Goal: Task Accomplishment & Management: Use online tool/utility

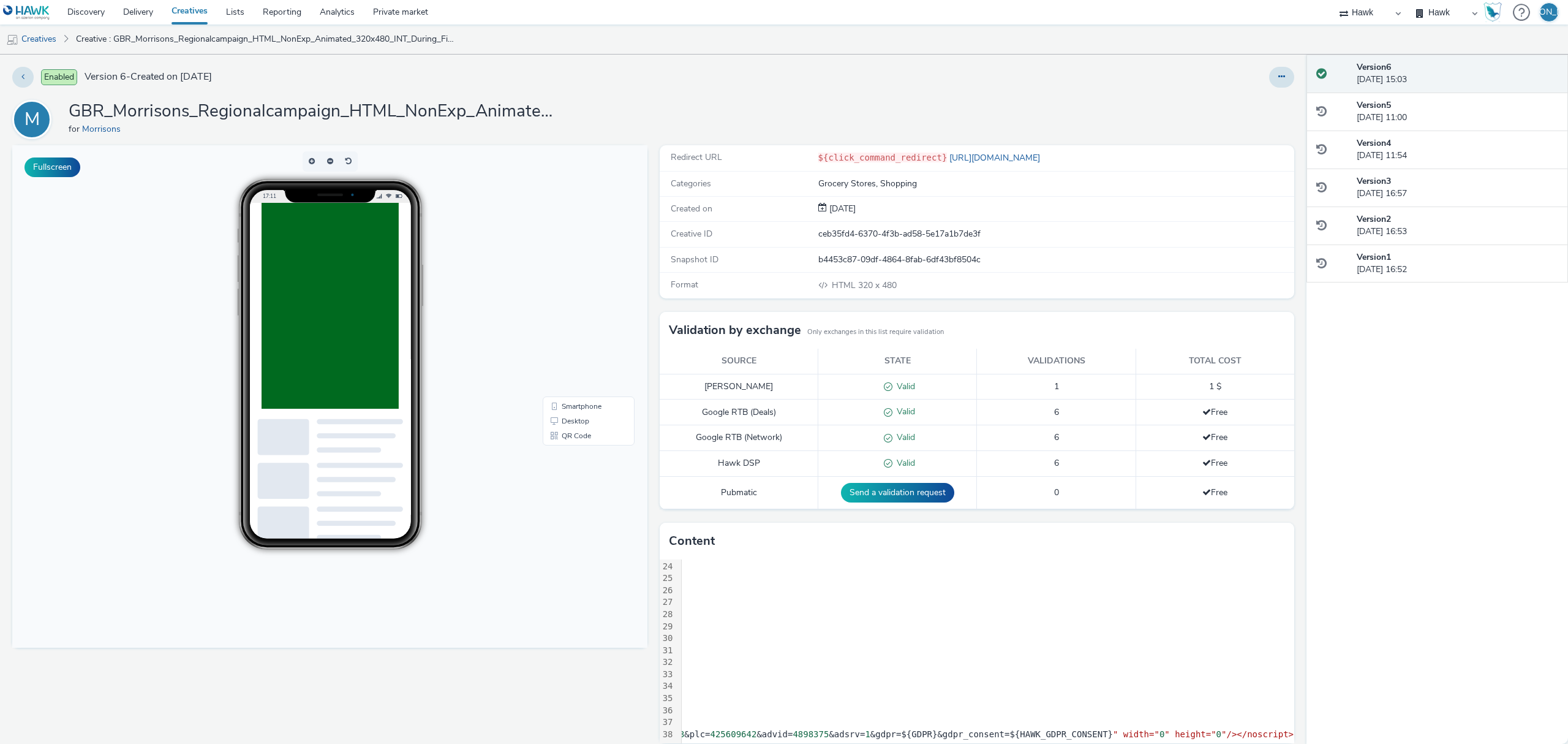
scroll to position [16, 0]
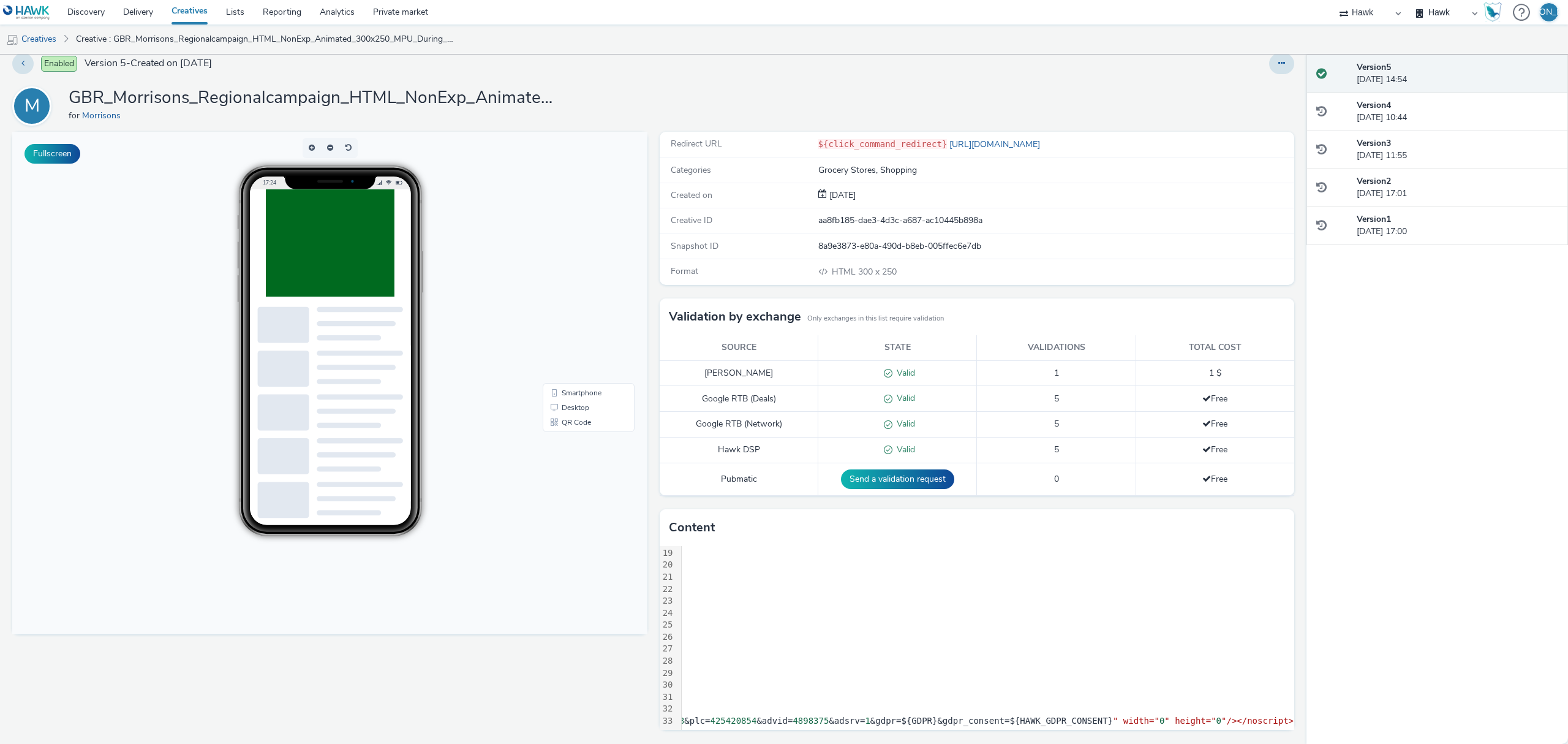
scroll to position [229, 1191]
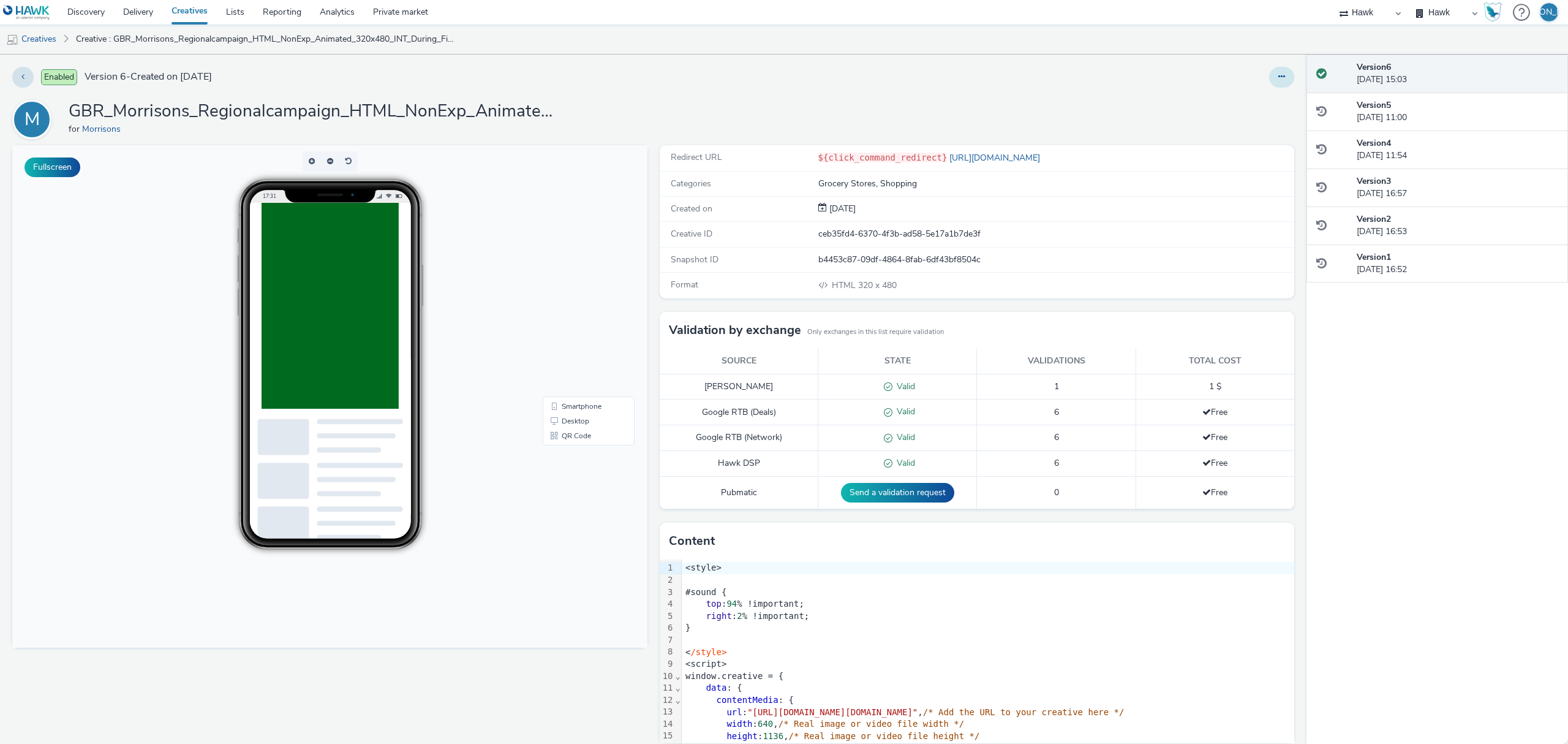
click at [1279, 79] on icon at bounding box center [1282, 76] width 7 height 9
click at [1254, 98] on link "Edit" at bounding box center [1249, 101] width 92 height 24
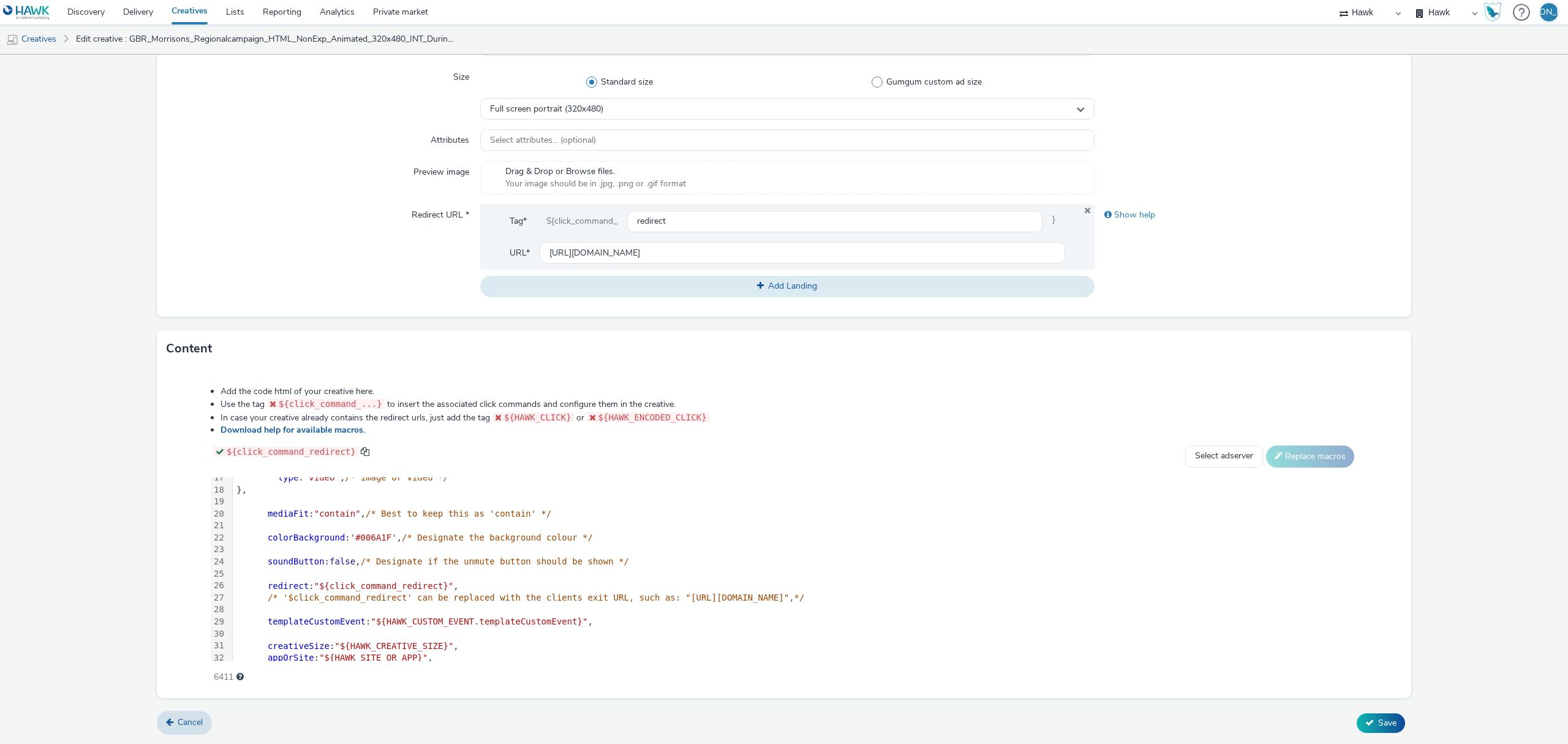
scroll to position [289, 0]
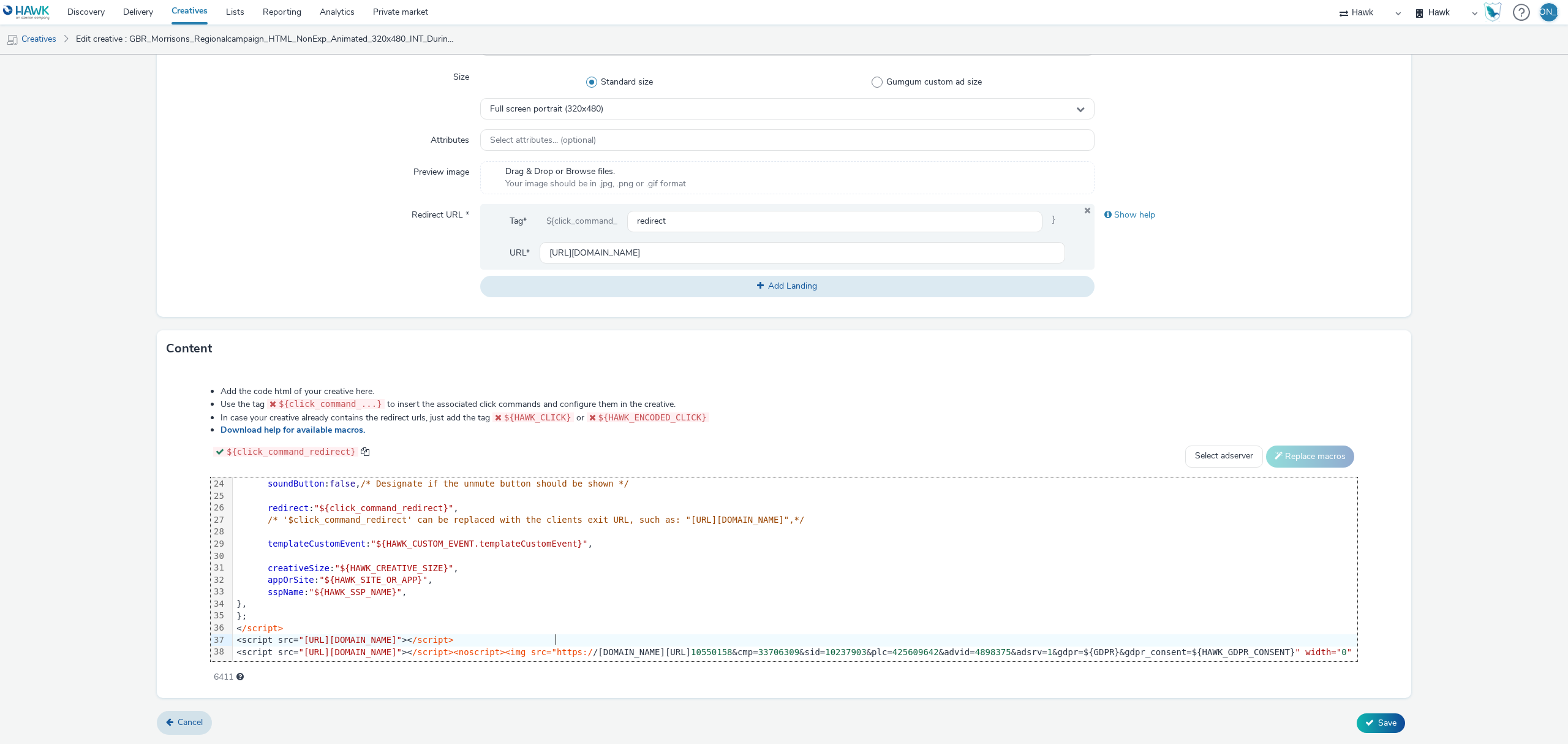
click at [402, 635] on span ""[URL][DOMAIN_NAME]"" at bounding box center [350, 640] width 104 height 10
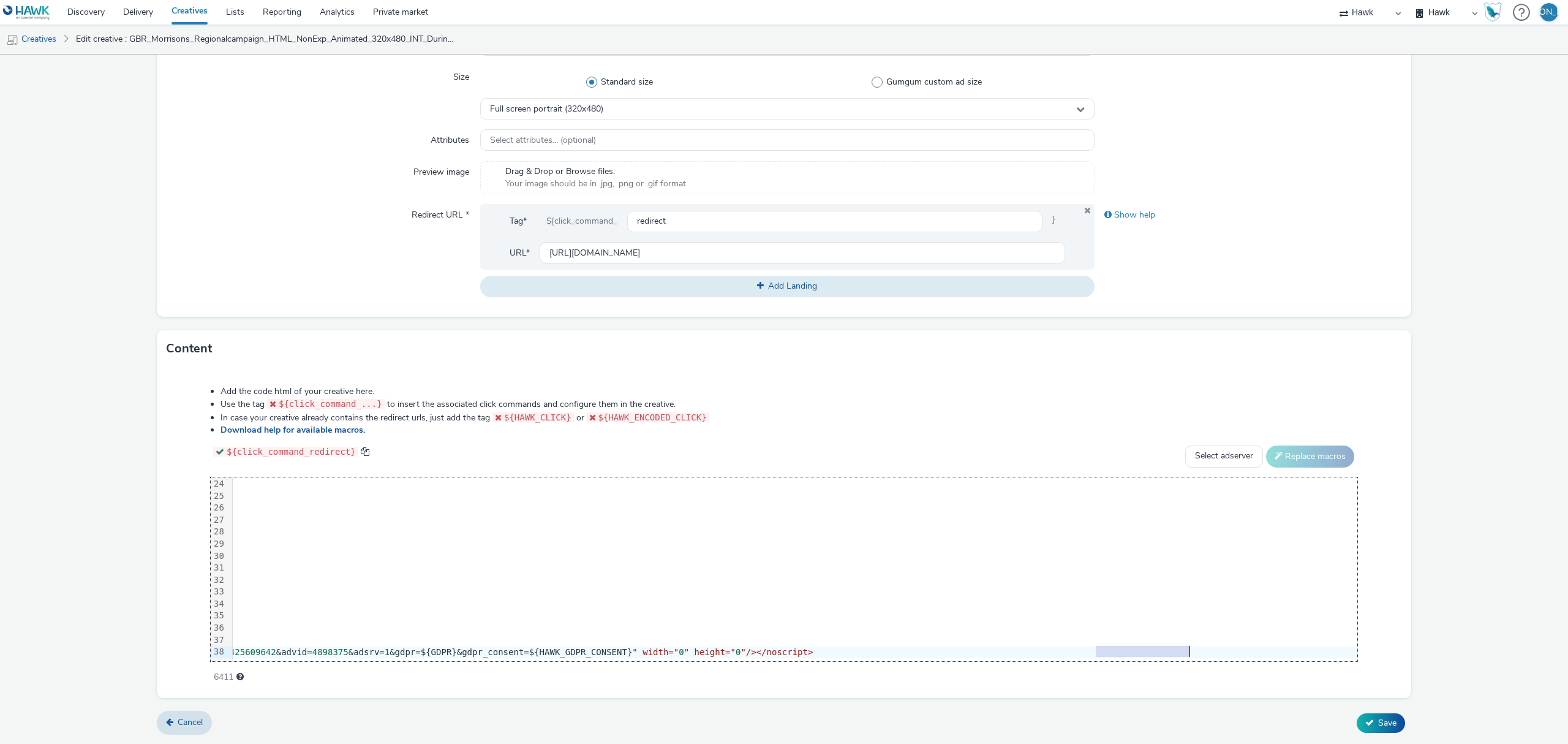
drag, startPoint x: 1074, startPoint y: 641, endPoint x: 1169, endPoint y: 640, distance: 95.0
click at [1169, 647] on div "<script src= "https://cdn.doubleverify.com/dvbm.js#ctx=10550158&cmp=33706309&si…" at bounding box center [463, 653] width 1787 height 13
copy div "${HAWK_GDPR_CONSENT}"
click at [394, 265] on div "Redirect URL *" at bounding box center [323, 250] width 314 height 92
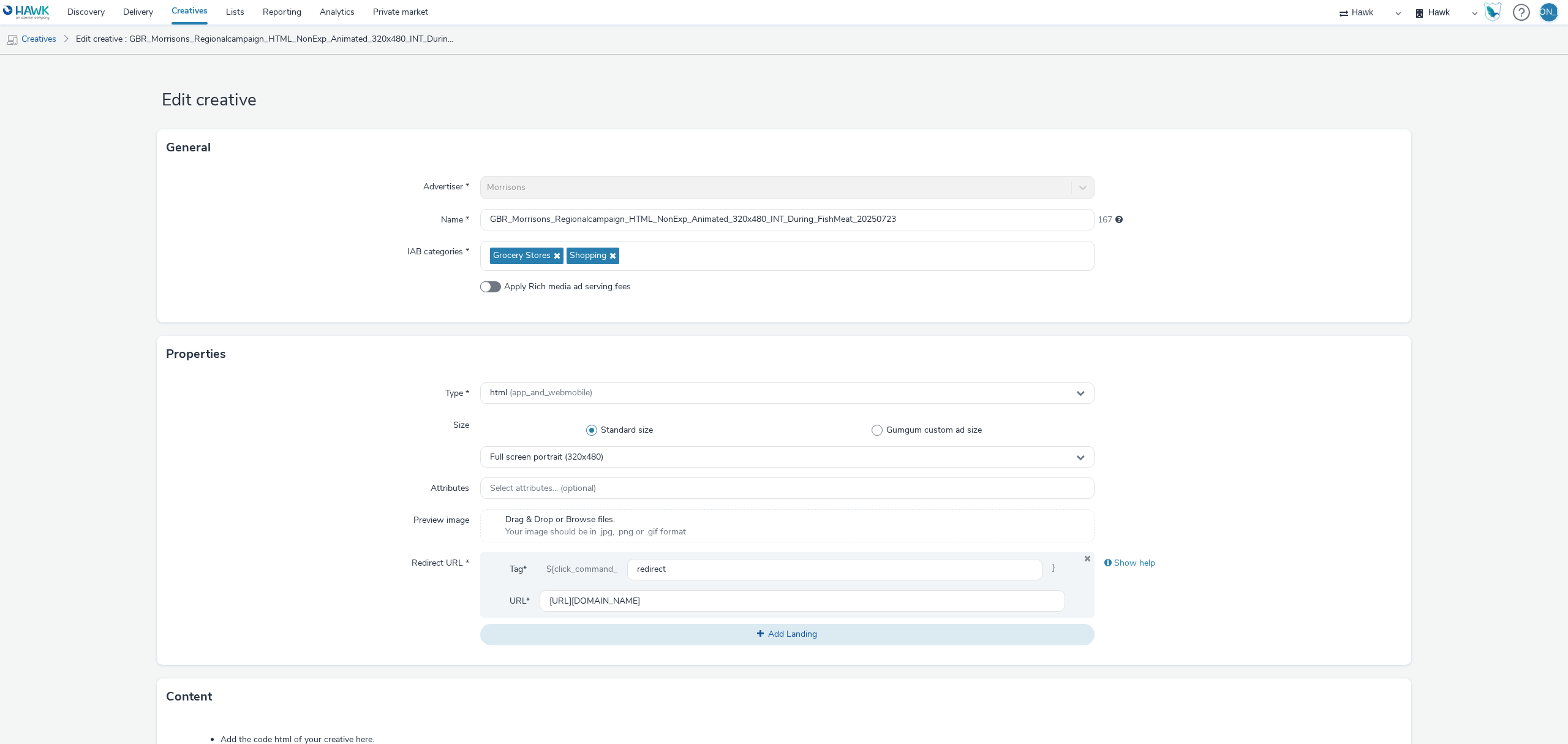
scroll to position [348, 0]
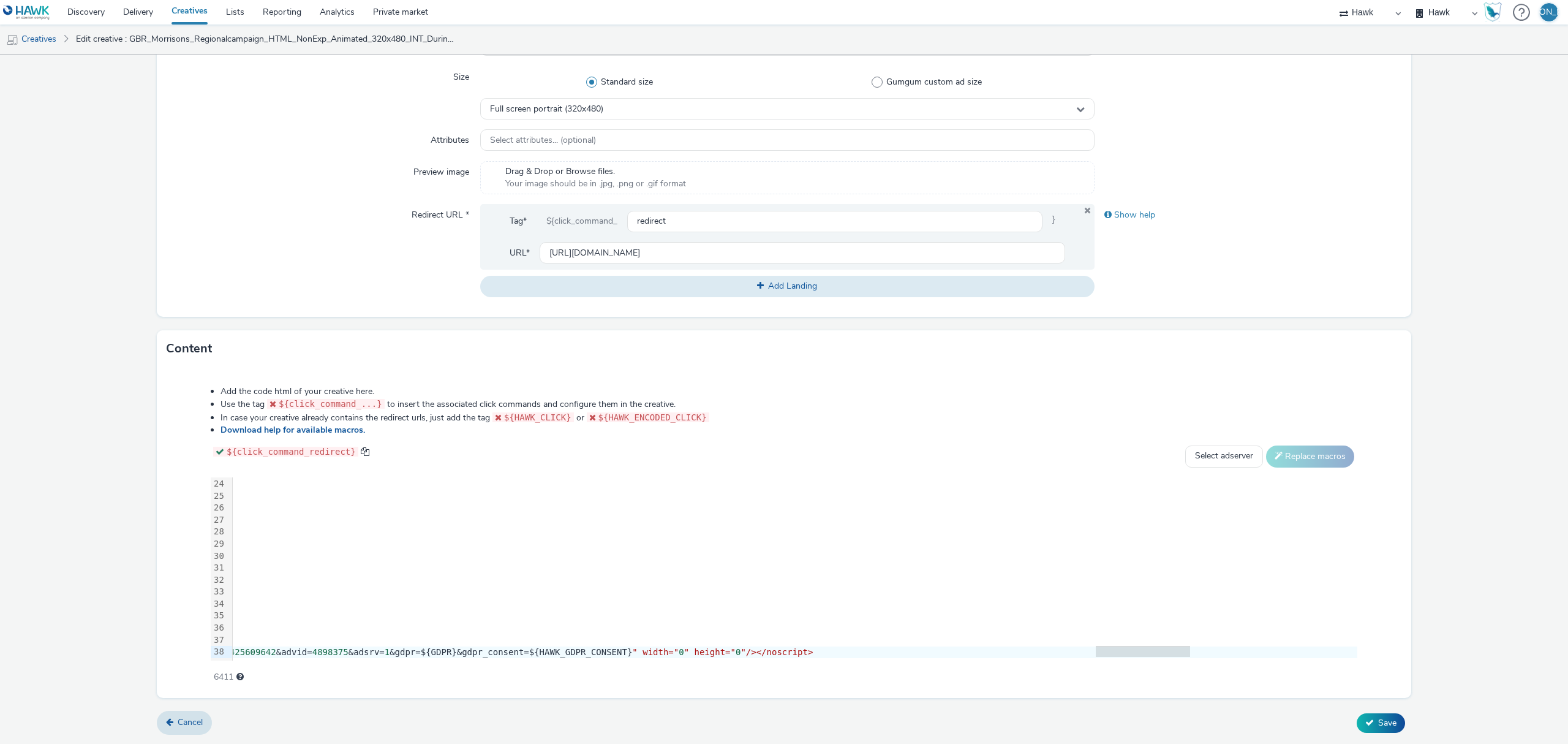
click at [699, 647] on div "<style> #sound { top : 94 % !important; right : 2 % !important; } < /style> <sc…" at bounding box center [463, 430] width 1787 height 461
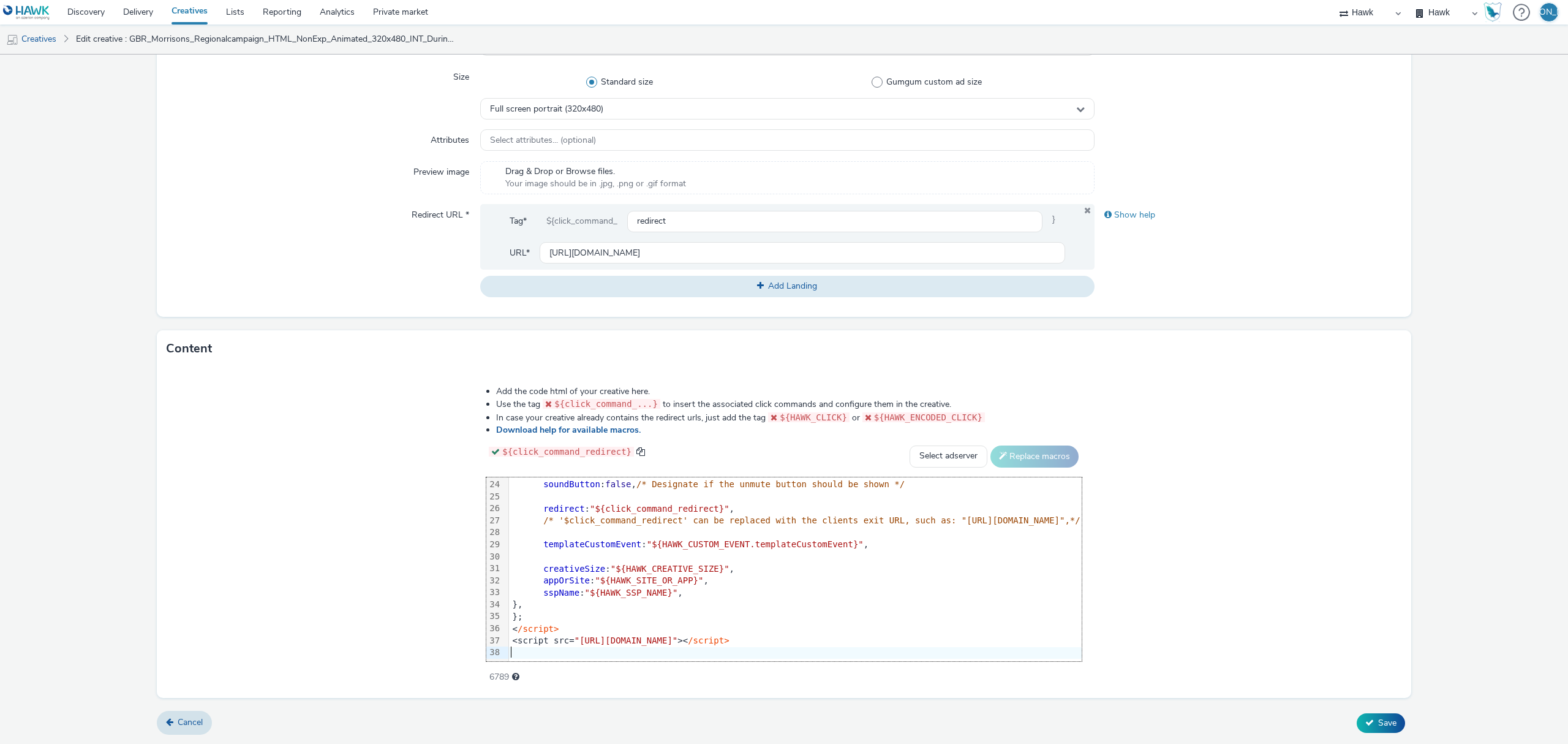
scroll to position [289, 684]
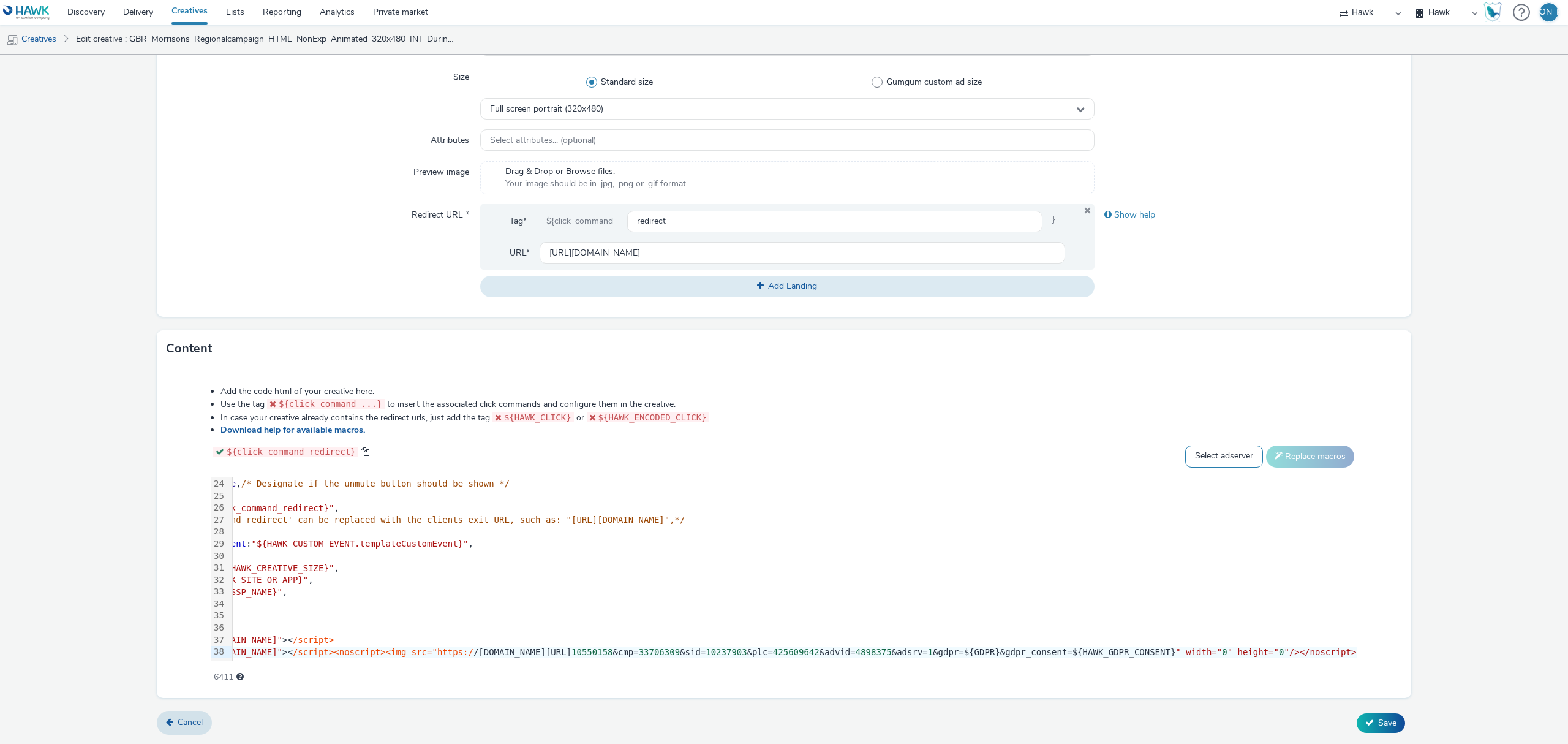
click at [1221, 457] on select "Select adserver Sizmek DCM Adform Sting" at bounding box center [1224, 457] width 78 height 22
select select "dcm"
click at [1185, 446] on select "Select adserver Sizmek DCM Adform Sting" at bounding box center [1224, 457] width 78 height 22
click at [1326, 446] on button "Replace macros" at bounding box center [1310, 457] width 88 height 22
click at [1344, 714] on div "Cancel Save" at bounding box center [784, 723] width 1254 height 22
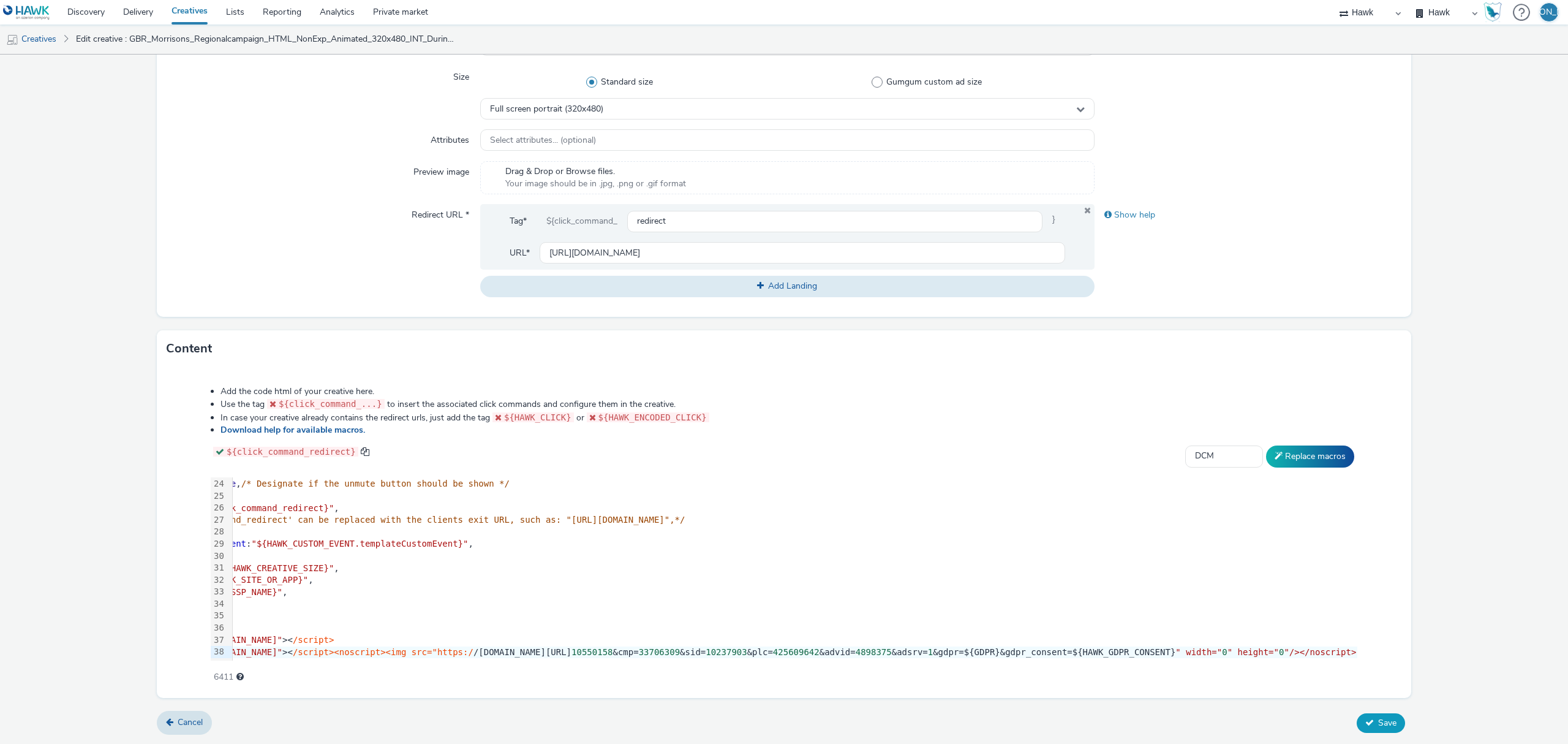
click at [1365, 724] on icon at bounding box center [1369, 723] width 9 height 9
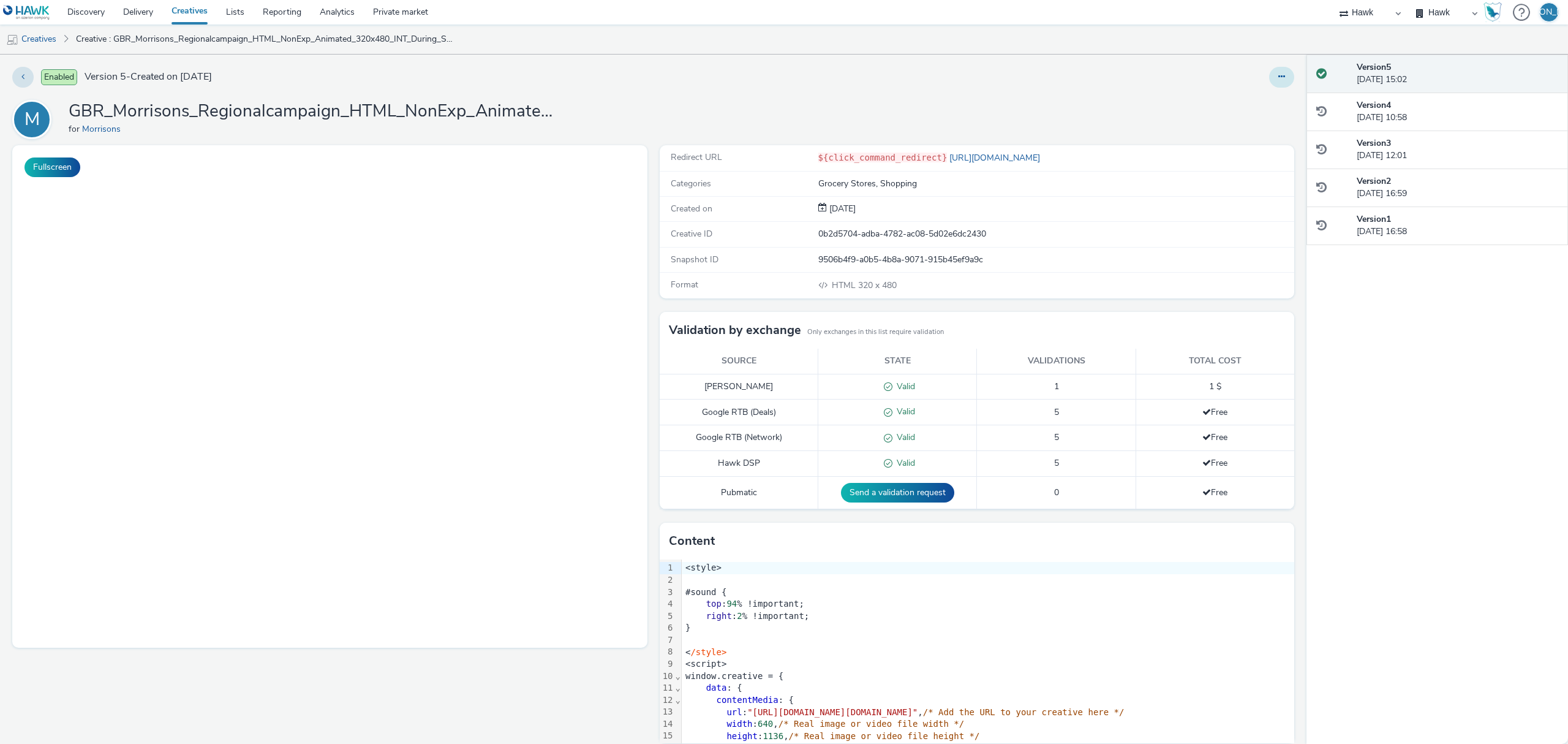
click at [1276, 70] on button at bounding box center [1282, 77] width 25 height 20
click at [1253, 99] on link "Edit" at bounding box center [1249, 101] width 92 height 24
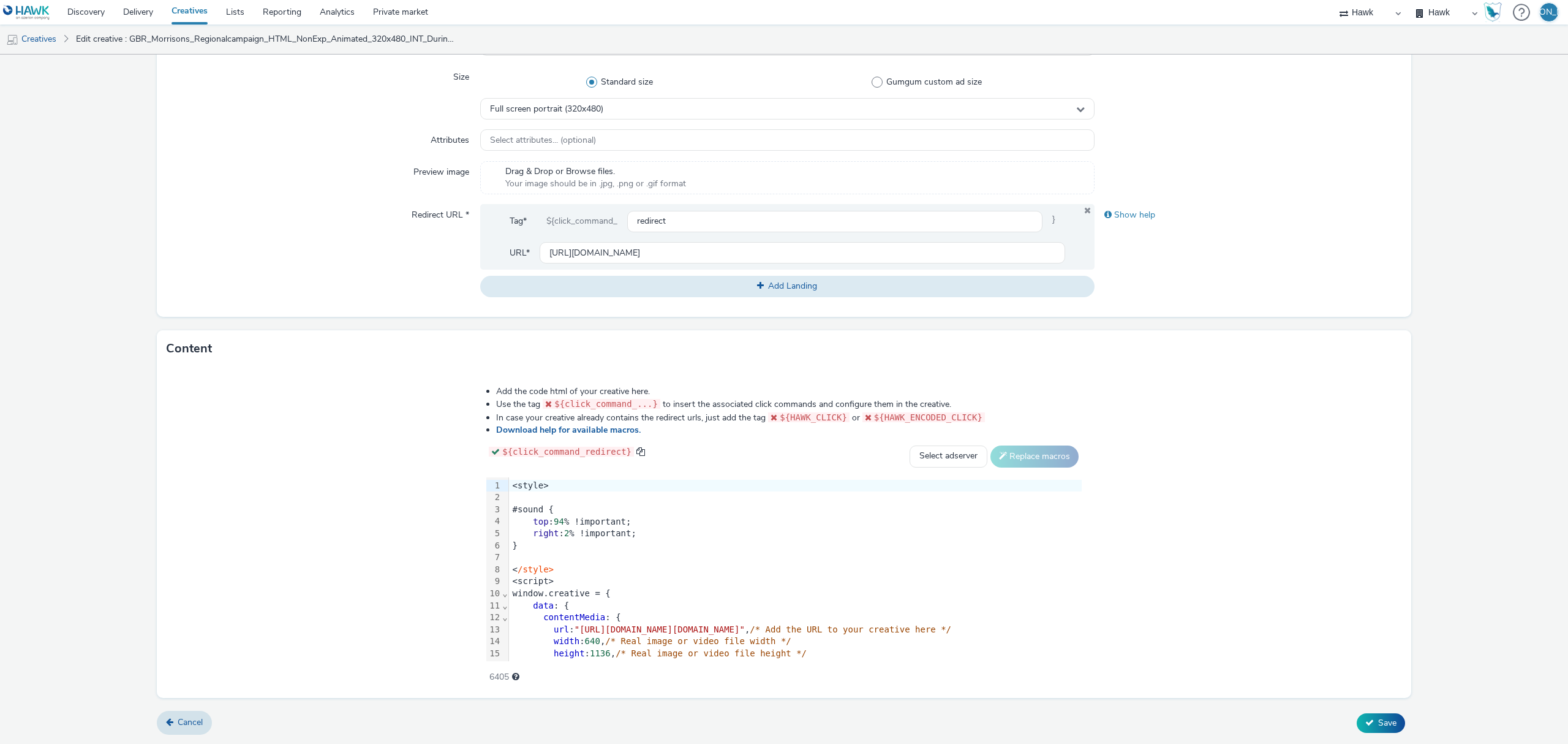
scroll to position [289, 0]
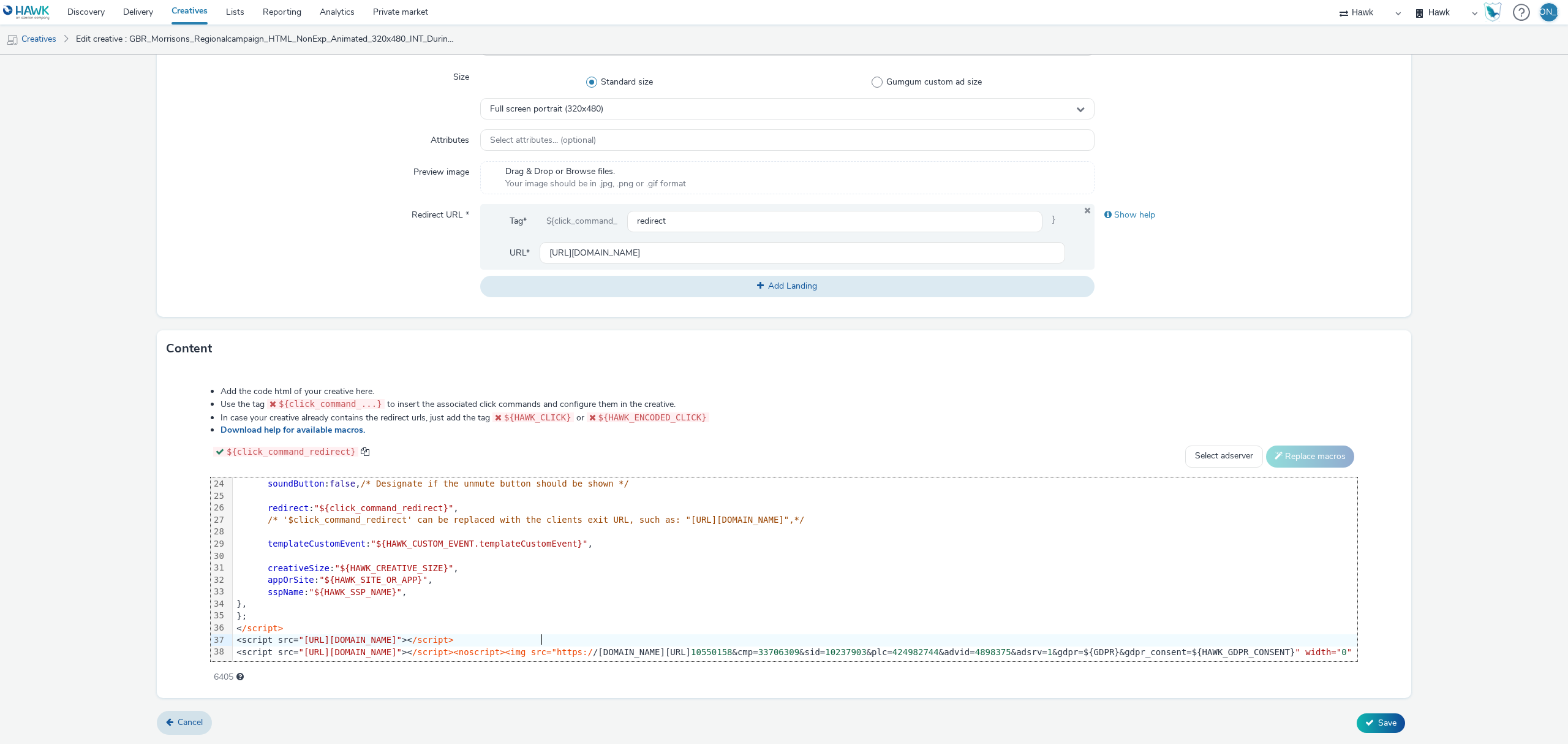
click at [402, 635] on span ""[URL][DOMAIN_NAME]"" at bounding box center [350, 640] width 104 height 10
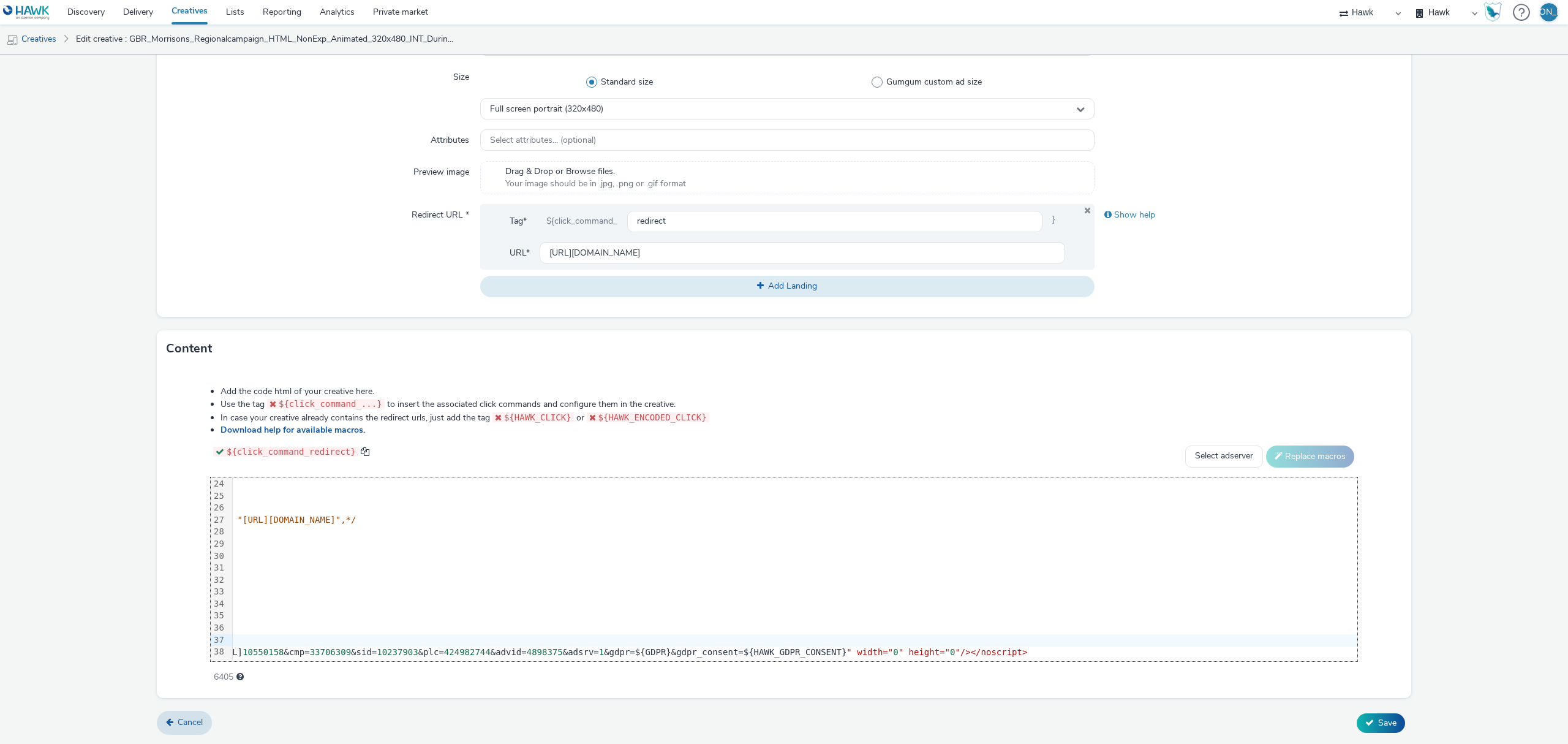
scroll to position [289, 684]
drag, startPoint x: 1075, startPoint y: 640, endPoint x: 1170, endPoint y: 650, distance: 95.5
click at [1170, 650] on div "99 1 2 3 4 5 6 7 8 9 10 11 12 13 14 15 16 17 18 19 20 21 22 23 24 25 26 27 28 2…" at bounding box center [784, 569] width 1147 height 184
